Goal: Browse casually

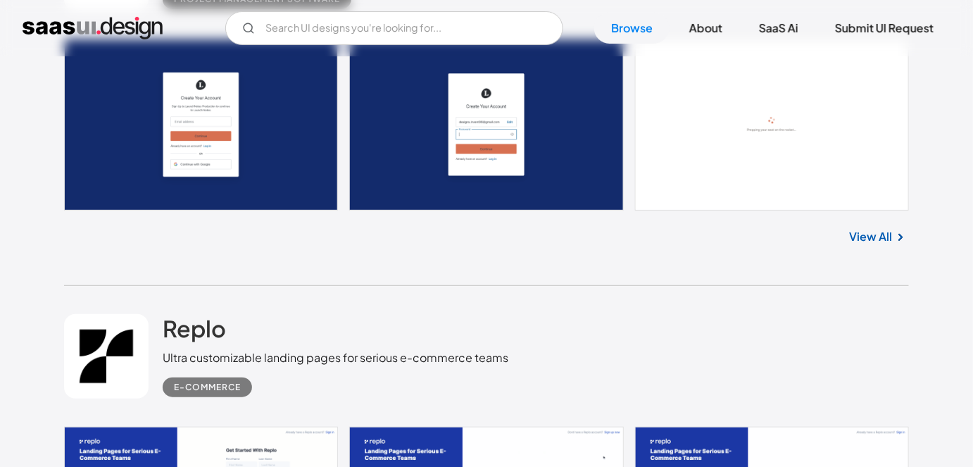
scroll to position [23318, 0]
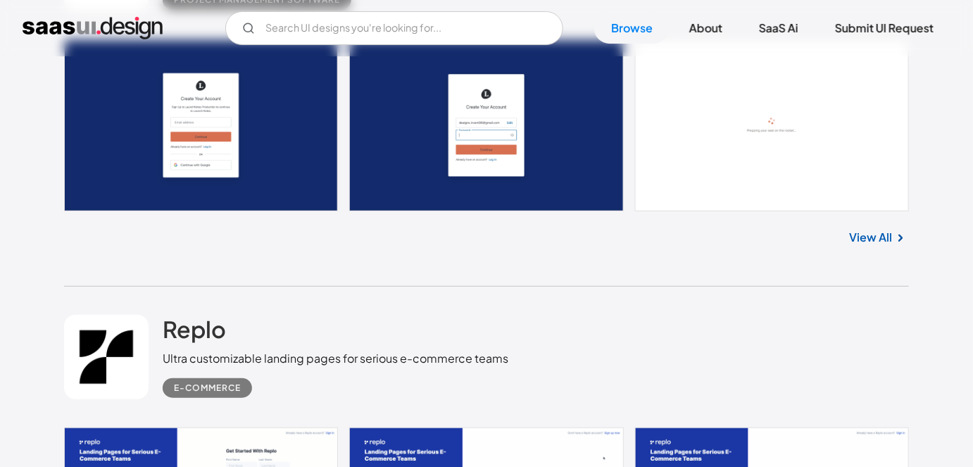
click at [877, 231] on div "View All" at bounding box center [486, 234] width 845 height 46
click at [873, 229] on link "View All" at bounding box center [870, 237] width 43 height 17
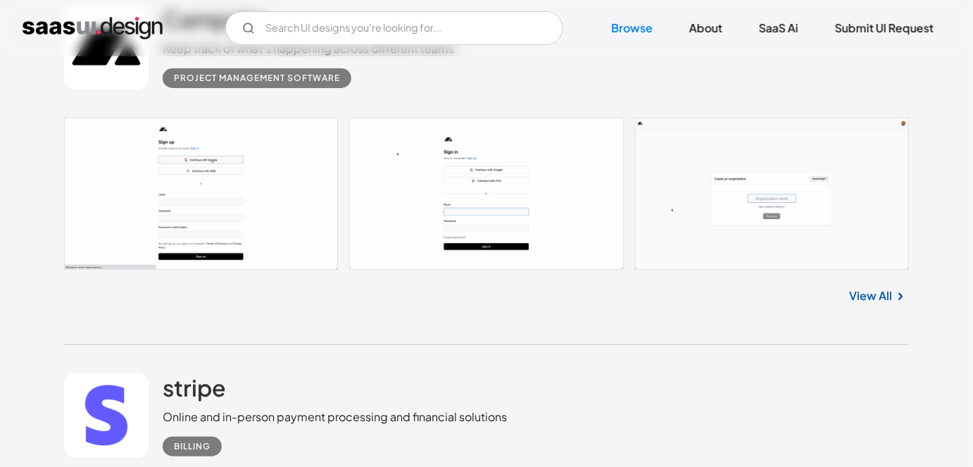
scroll to position [25138, 0]
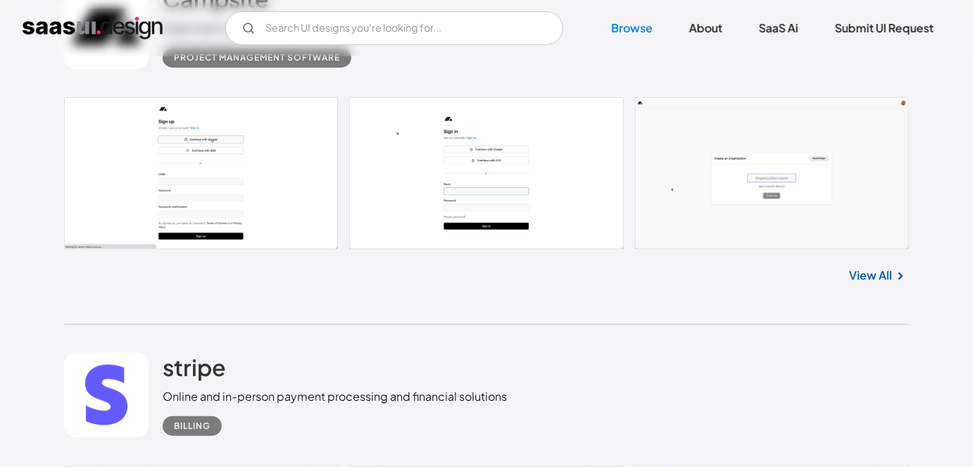
click at [868, 267] on link "View All" at bounding box center [870, 275] width 43 height 17
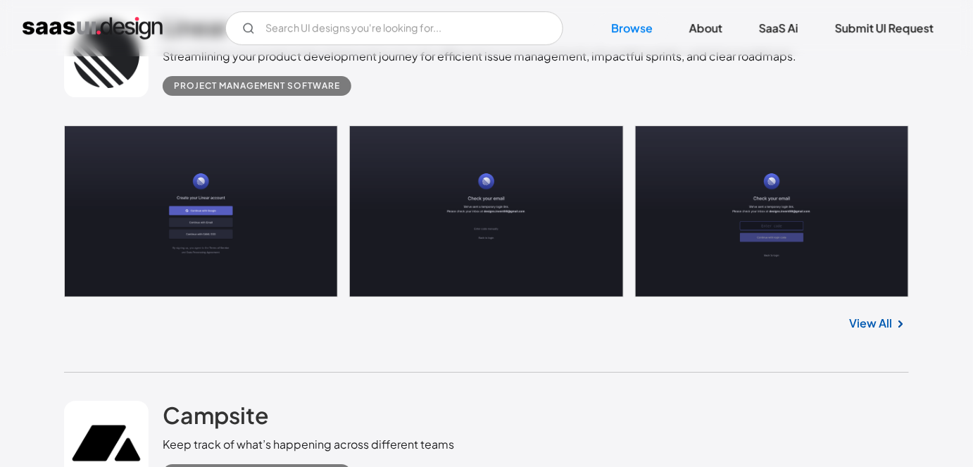
scroll to position [25853, 0]
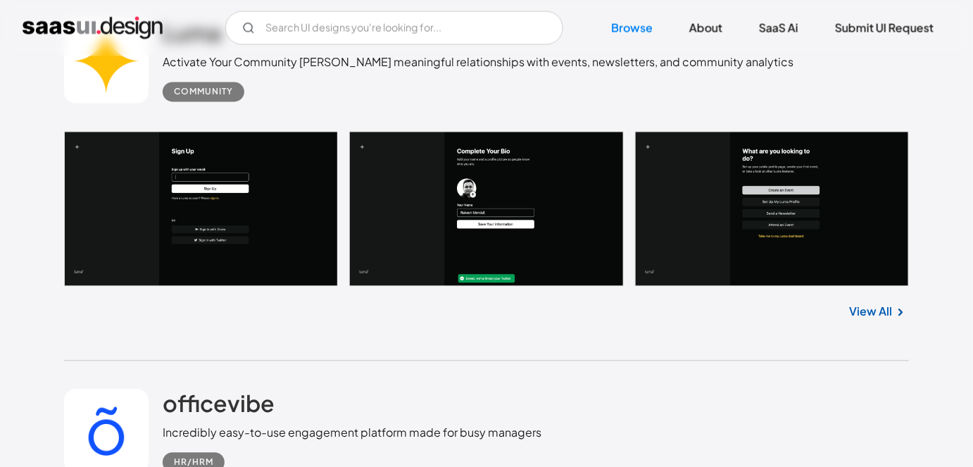
click at [223, 237] on link at bounding box center [486, 209] width 845 height 155
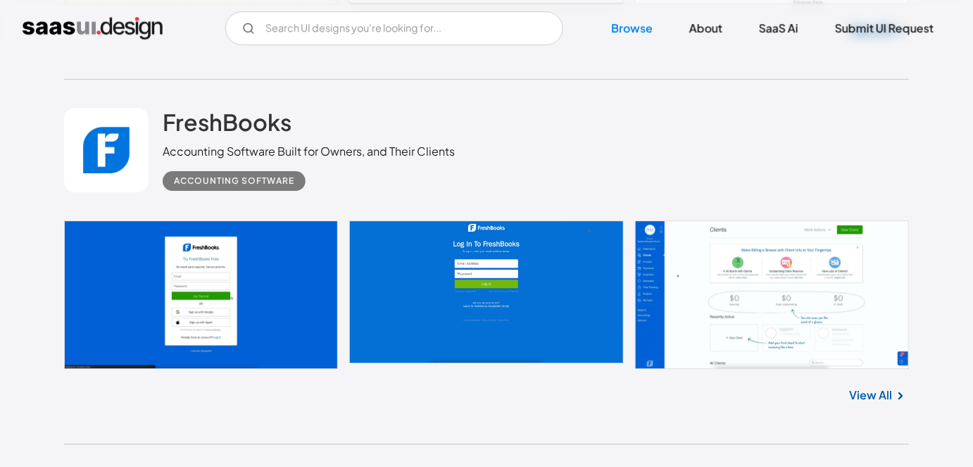
scroll to position [12280, 0]
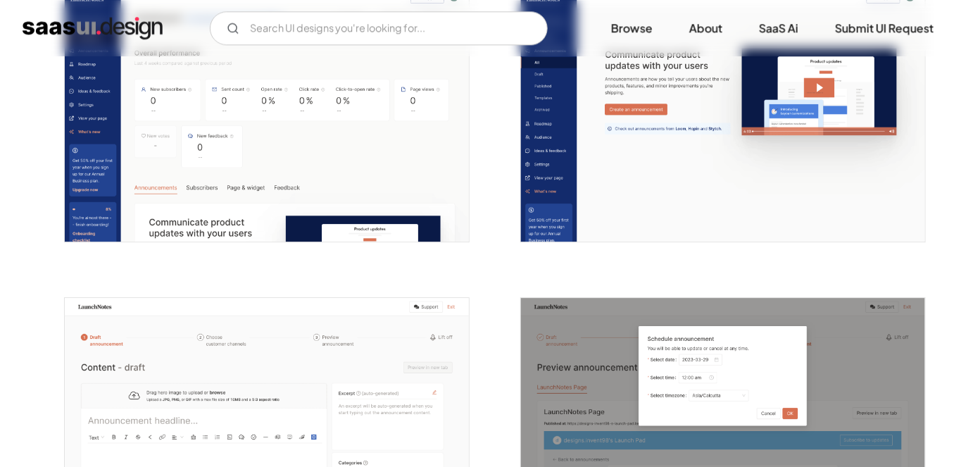
scroll to position [1304, 0]
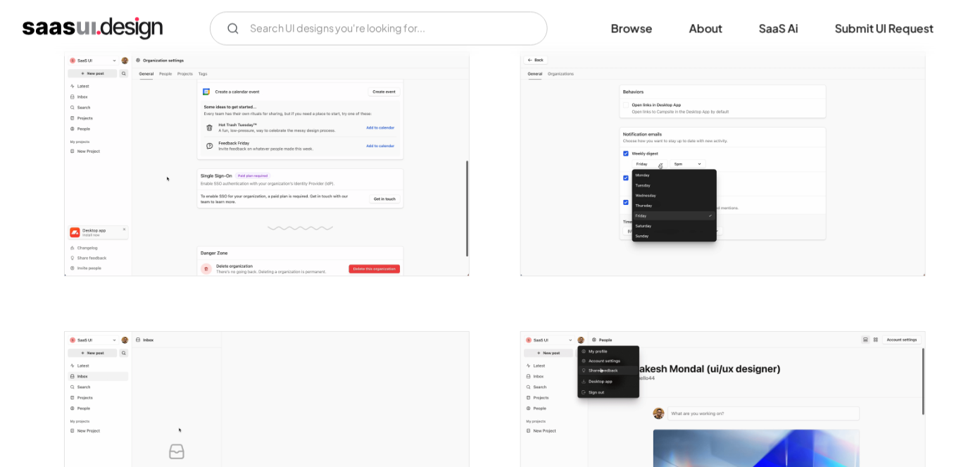
scroll to position [2796, 0]
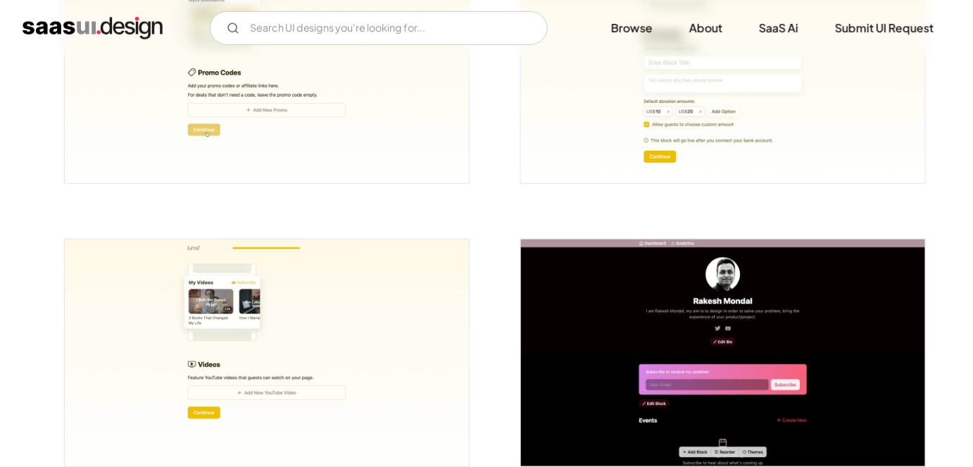
scroll to position [2262, 0]
